Goal: Obtain resource: Obtain resource

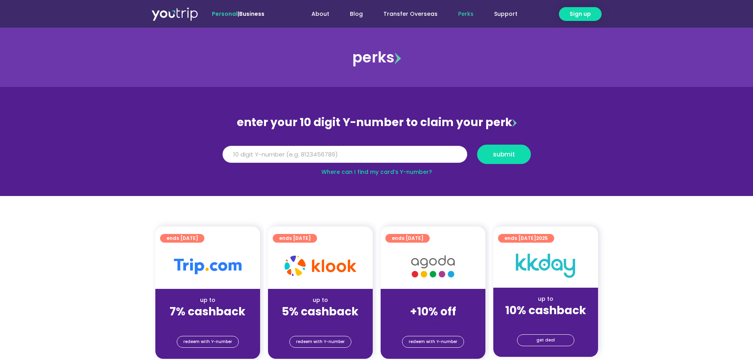
click at [382, 155] on input "Y Number" at bounding box center [345, 154] width 245 height 17
type input "8142970105"
click at [514, 157] on span "submit" at bounding box center [504, 154] width 22 height 6
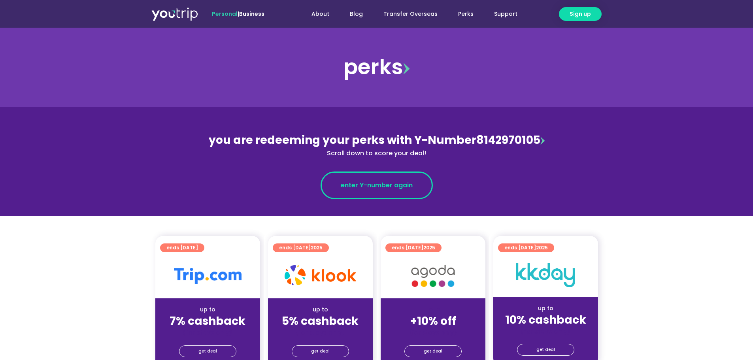
click at [403, 185] on span "enter Y-number again" at bounding box center [377, 185] width 72 height 9
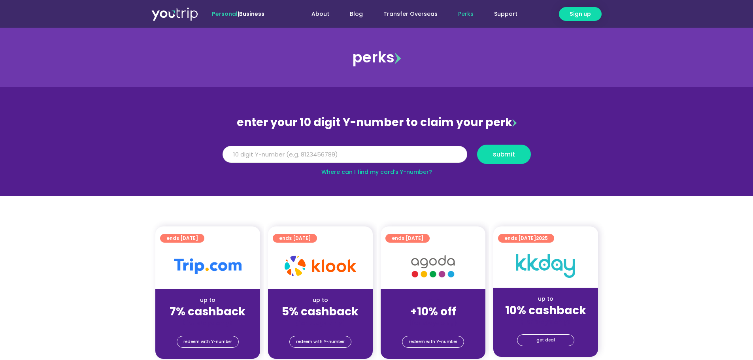
click at [296, 155] on input "Y Number" at bounding box center [345, 154] width 245 height 17
type input "8142970105"
click at [493, 155] on span "submit" at bounding box center [504, 154] width 22 height 6
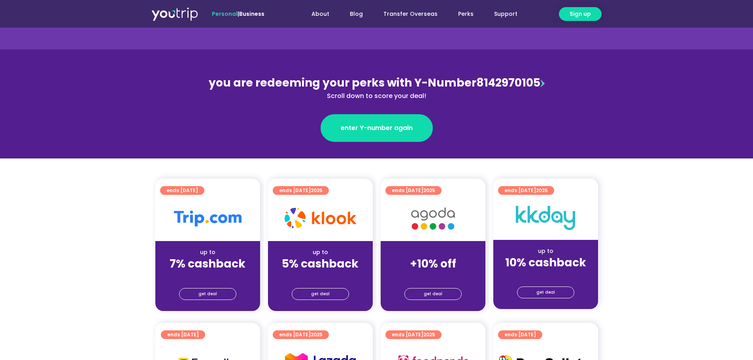
scroll to position [79, 0]
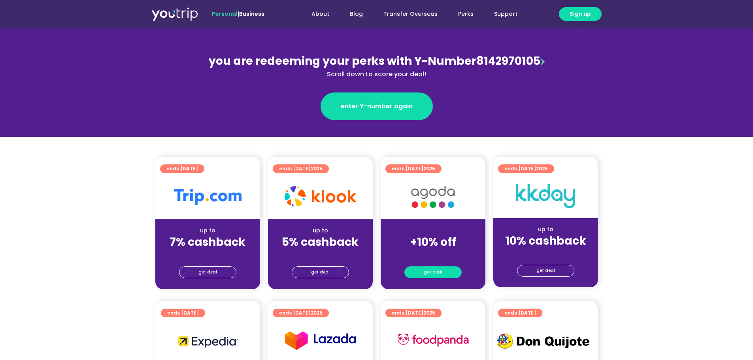
click at [422, 274] on link "get deal" at bounding box center [433, 273] width 57 height 12
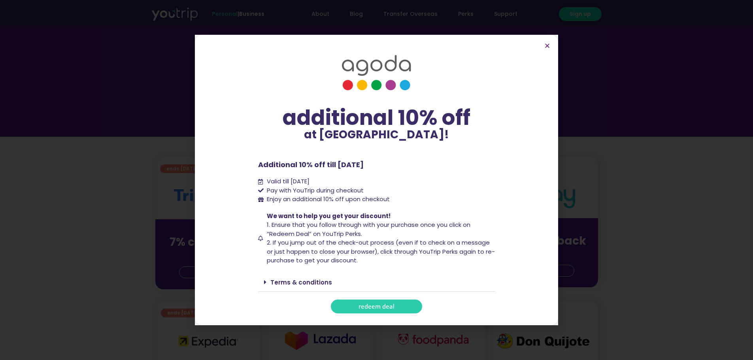
click at [369, 308] on span "redeem deal" at bounding box center [377, 307] width 36 height 6
